Goal: Entertainment & Leisure: Consume media (video, audio)

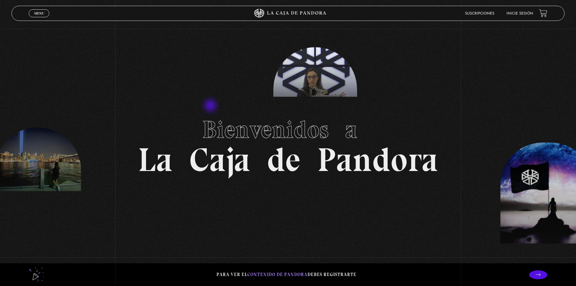
click at [211, 106] on section "Bienvenidos a La Caja de Pandora" at bounding box center [288, 143] width 576 height 286
click at [529, 15] on link "Inicie sesión" at bounding box center [519, 14] width 27 height 4
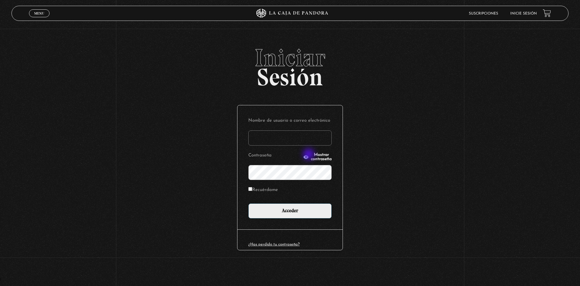
type input "Mel03"
click at [304, 211] on input "Acceder" at bounding box center [289, 210] width 83 height 15
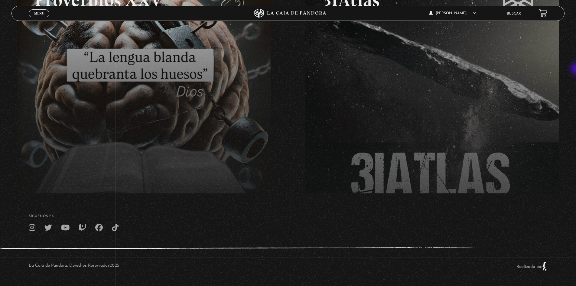
scroll to position [127, 0]
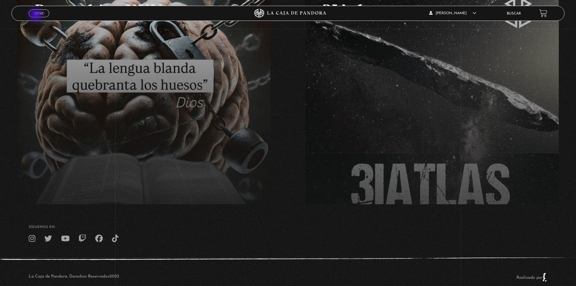
click at [36, 15] on link "Menu Cerrar" at bounding box center [39, 13] width 21 height 8
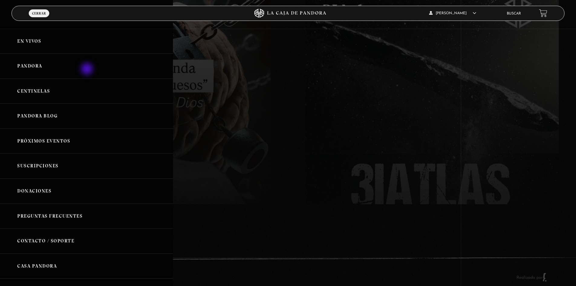
click at [88, 70] on link "Pandora" at bounding box center [86, 65] width 173 height 25
